Goal: Information Seeking & Learning: Learn about a topic

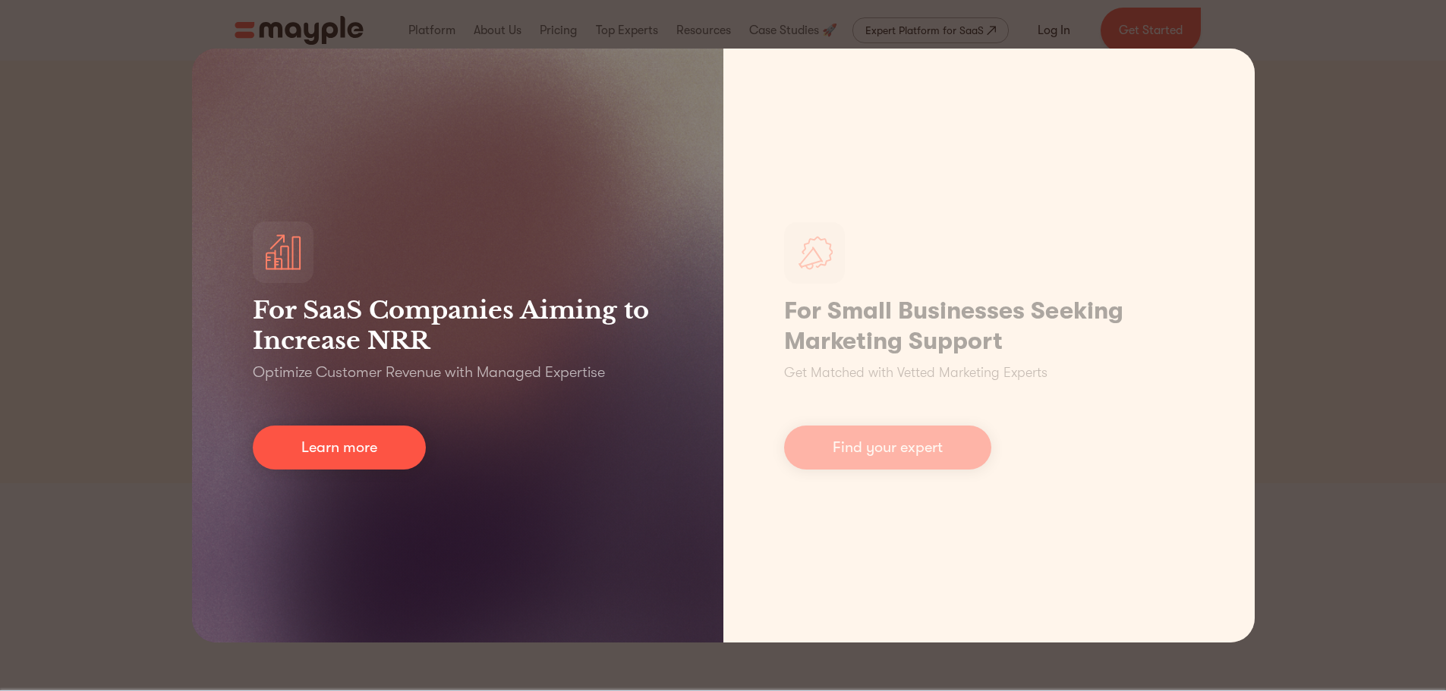
click at [349, 118] on div "For SaaS Companies Aiming to Increase NRR Optimize Customer Revenue with Manage…" at bounding box center [457, 346] width 531 height 594
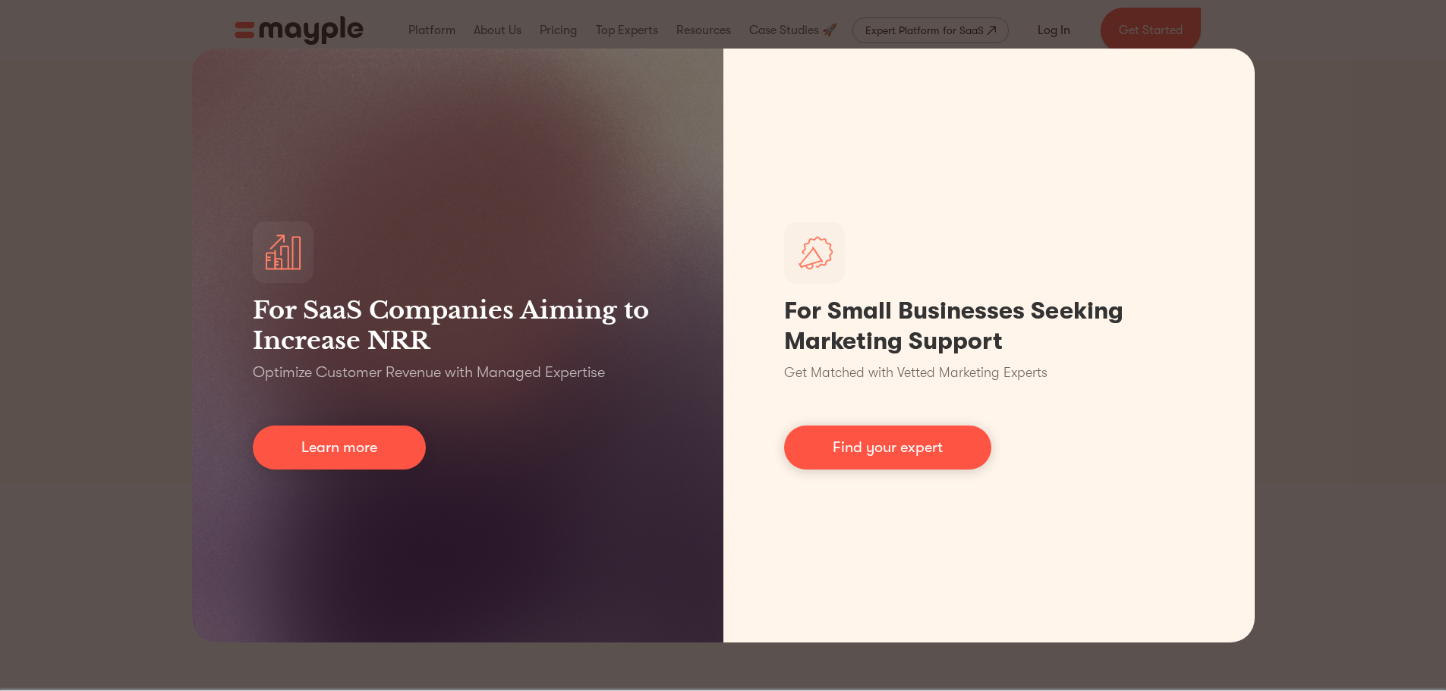
click at [1433, 134] on div "For SaaS Companies Aiming to Increase NRR Optimize Customer Revenue with Manage…" at bounding box center [723, 345] width 1446 height 691
click at [1415, 134] on div "For SaaS Companies Aiming to Increase NRR Optimize Customer Revenue with Manage…" at bounding box center [723, 345] width 1446 height 691
click at [134, 76] on div "For SaaS Companies Aiming to Increase NRR Optimize Customer Revenue with Manage…" at bounding box center [723, 345] width 1446 height 691
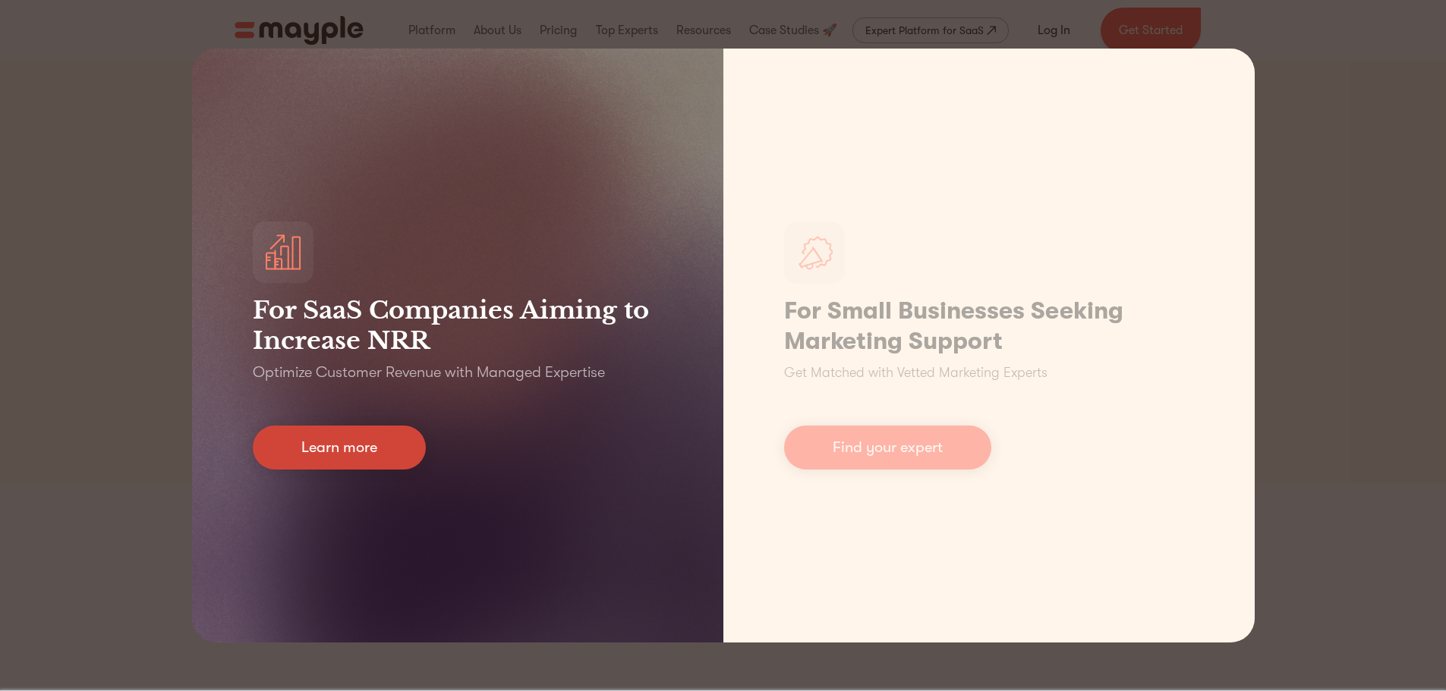
click at [298, 455] on link "Learn more" at bounding box center [339, 448] width 173 height 44
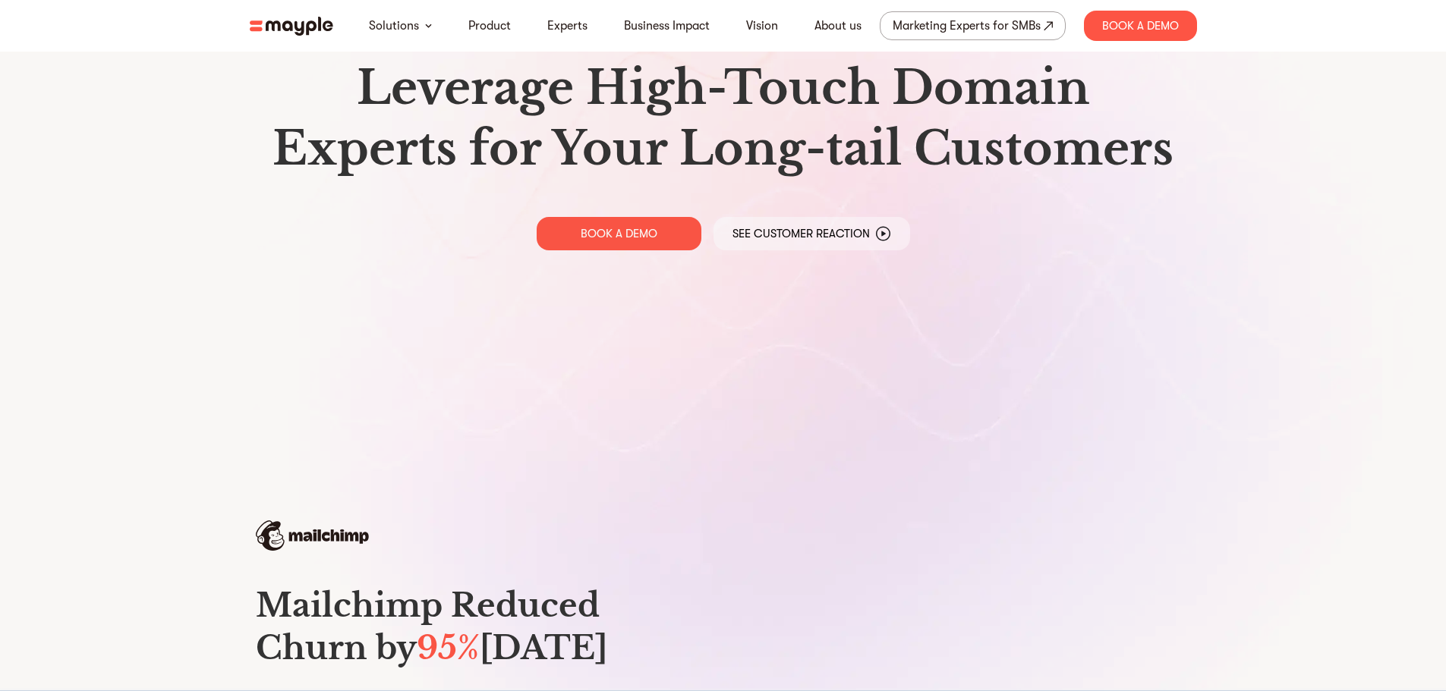
scroll to position [304, 0]
